Goal: Transaction & Acquisition: Subscribe to service/newsletter

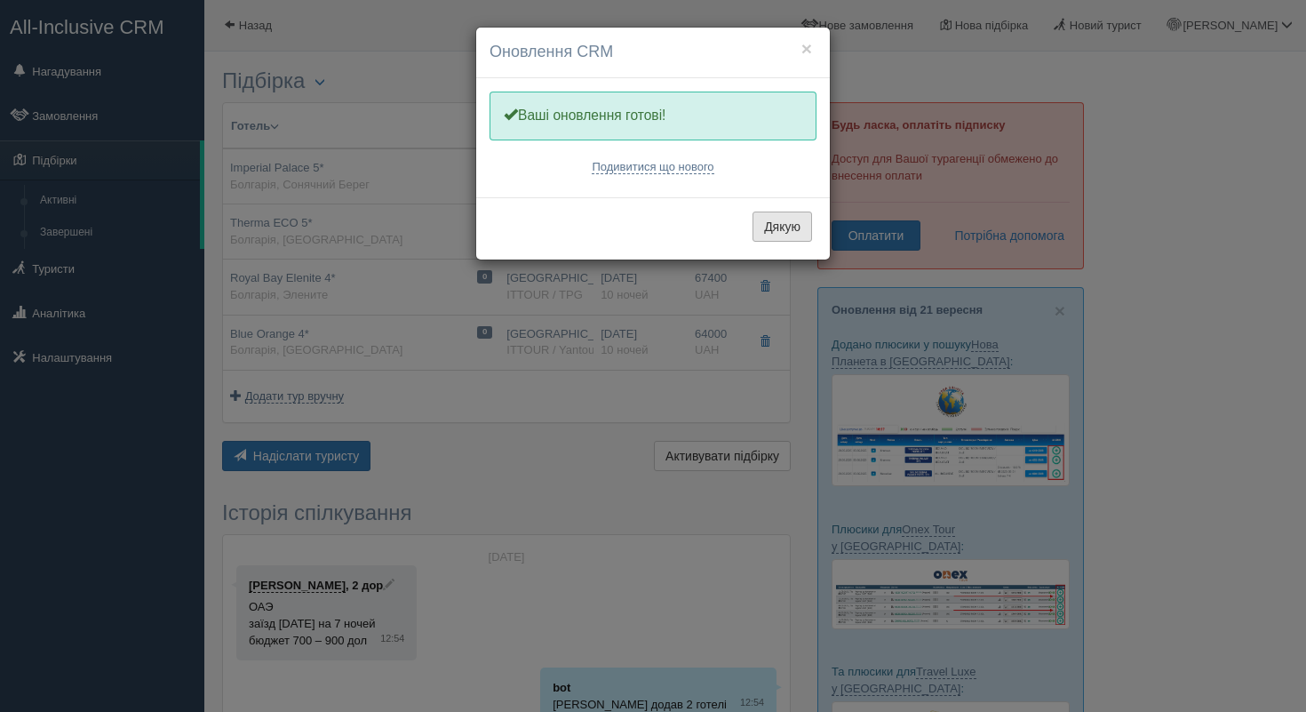
click at [804, 230] on button "Дякую" at bounding box center [783, 227] width 60 height 30
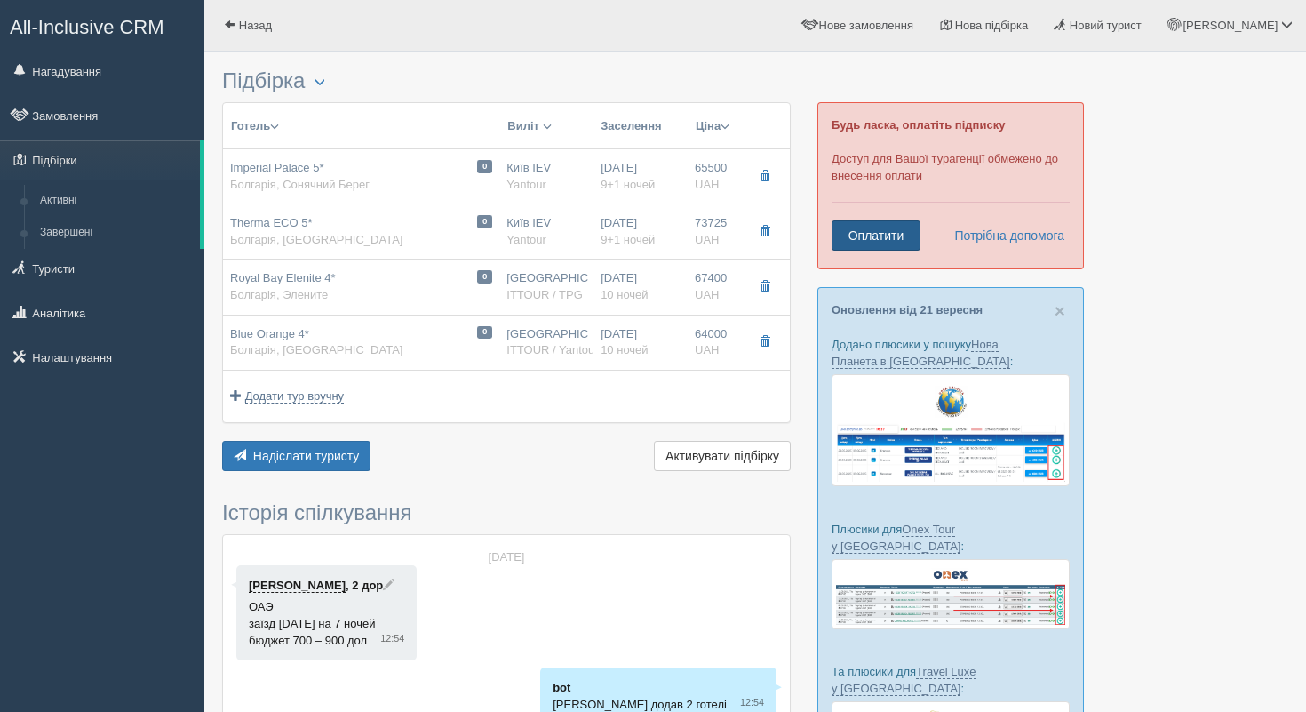
click at [893, 236] on link "Оплатити" at bounding box center [876, 235] width 89 height 30
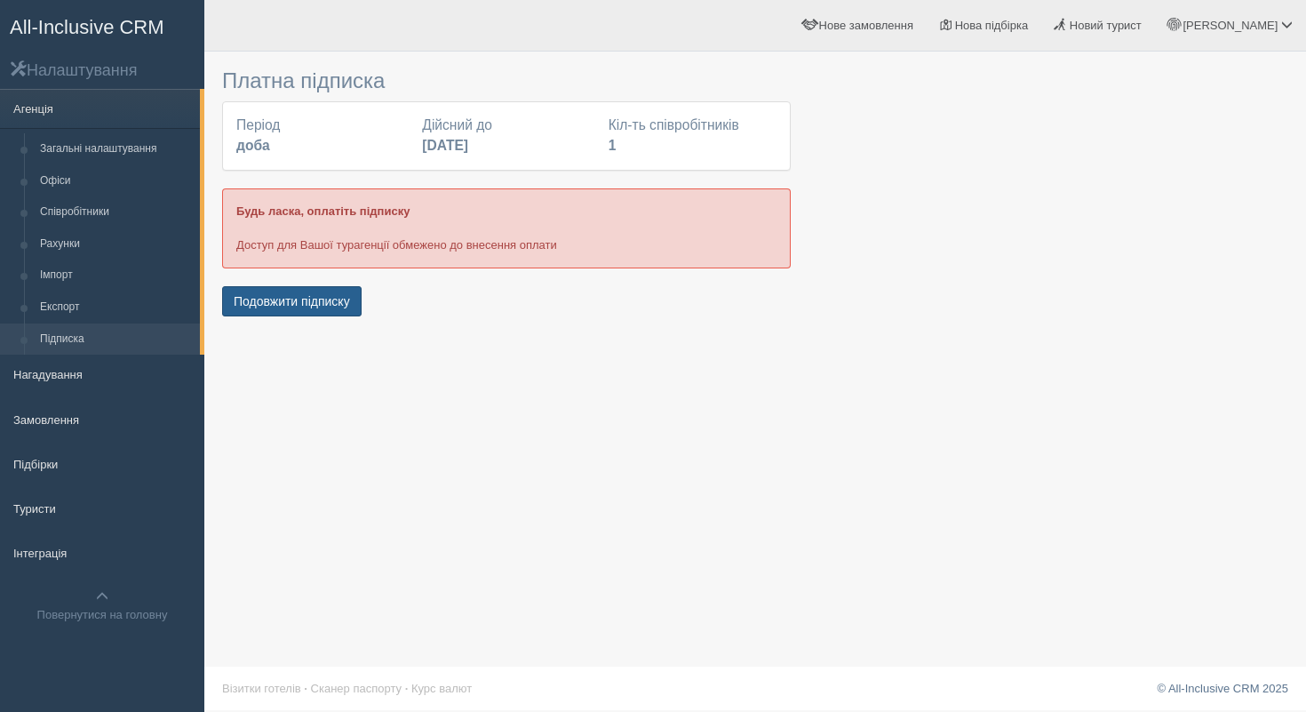
click at [296, 303] on button "Подовжити підписку" at bounding box center [292, 301] width 140 height 30
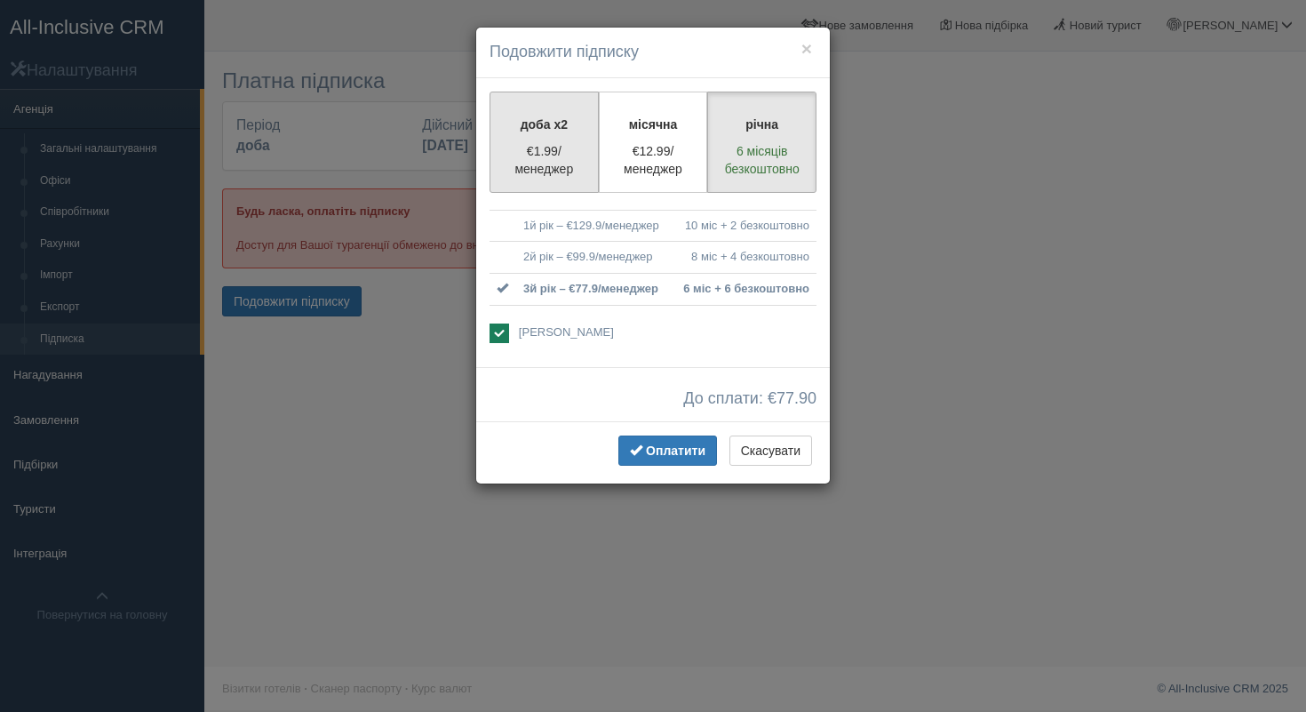
click at [530, 116] on p "доба x2" at bounding box center [544, 125] width 86 height 18
radio input "true"
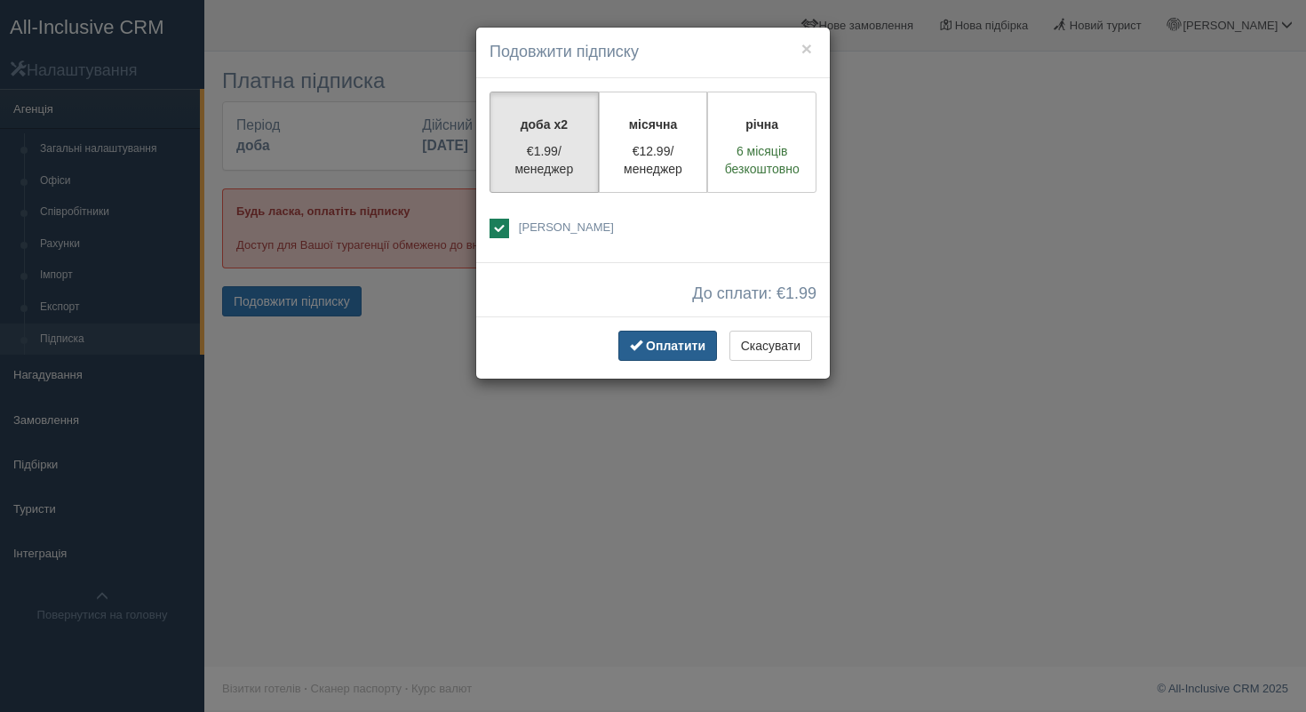
click at [648, 346] on span "Оплатити" at bounding box center [676, 346] width 60 height 14
